Goal: Information Seeking & Learning: Learn about a topic

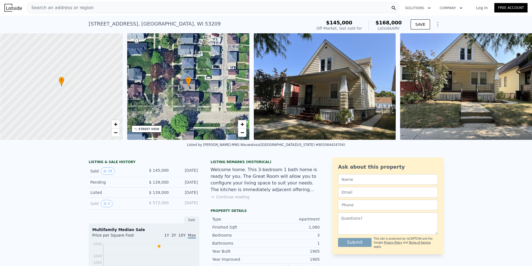
scroll to position [0, 2]
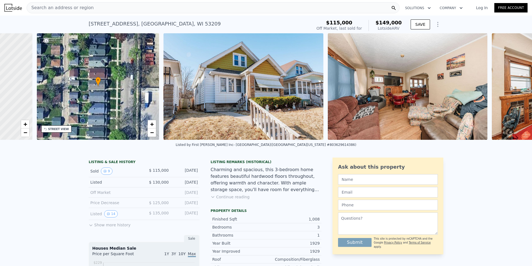
scroll to position [0, 129]
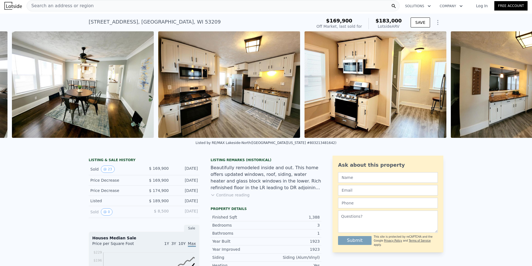
scroll to position [0, 985]
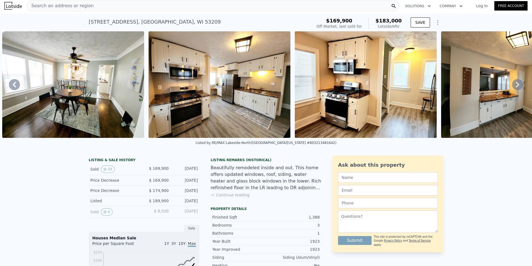
click at [501, 151] on div "Listed by RE/MAX Lakeside-North (South Central Wisconsin MLS #803213481642)" at bounding box center [266, 144] width 532 height 13
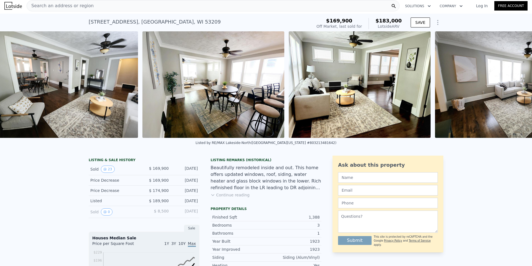
scroll to position [0, 400]
